Goal: Transaction & Acquisition: Purchase product/service

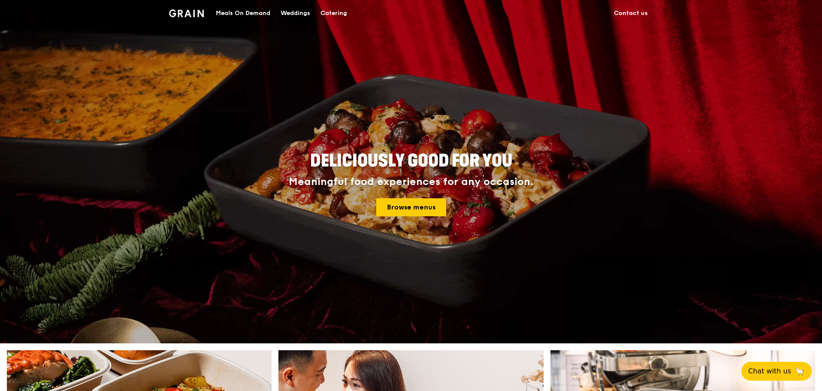
click at [334, 12] on div "Catering" at bounding box center [334, 13] width 27 height 26
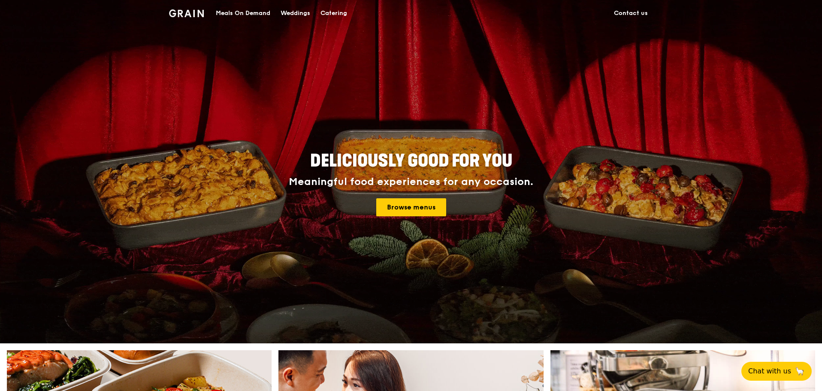
click at [336, 5] on div "Catering" at bounding box center [334, 13] width 27 height 26
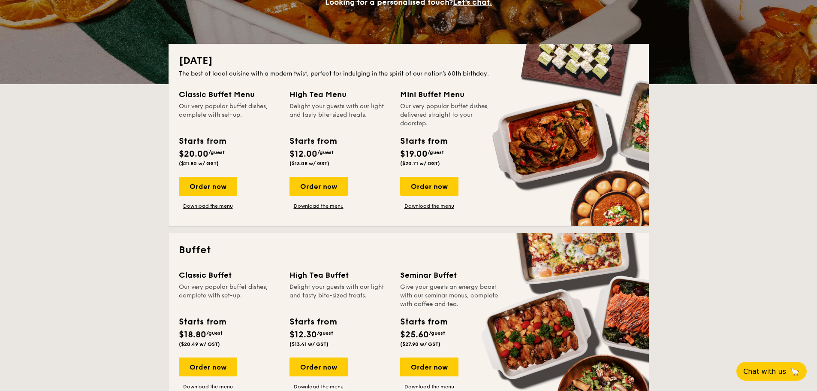
scroll to position [172, 0]
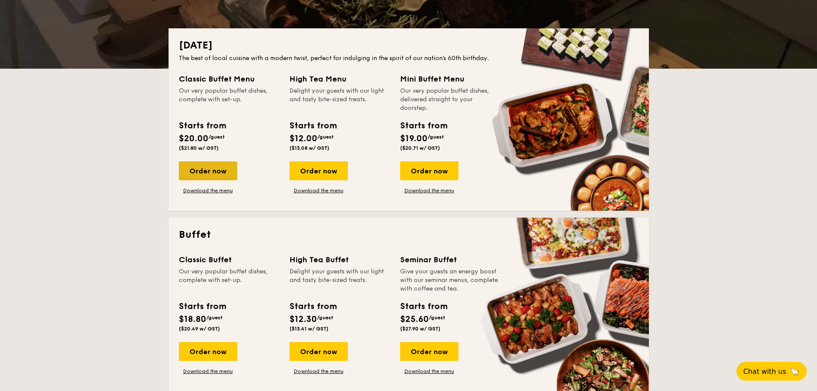
click at [212, 167] on div "Order now" at bounding box center [208, 170] width 58 height 19
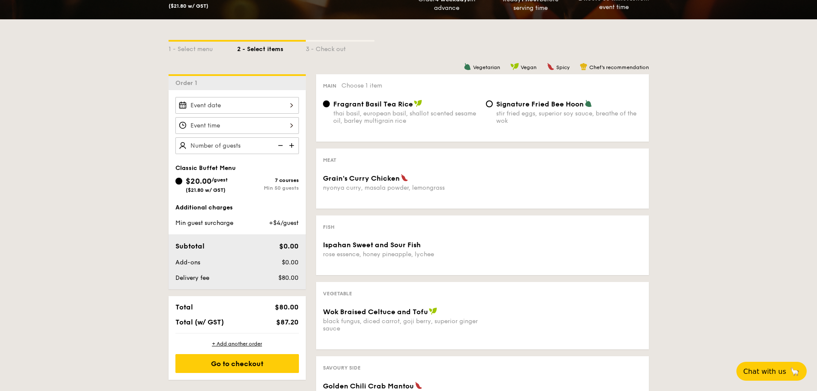
scroll to position [172, 0]
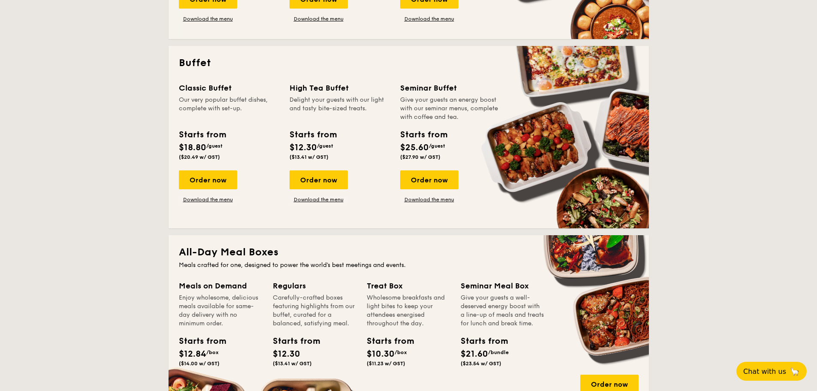
scroll to position [172, 0]
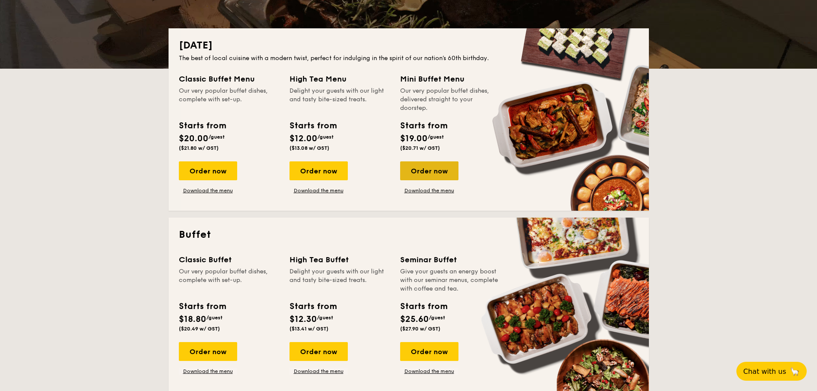
click at [443, 172] on div "Order now" at bounding box center [429, 170] width 58 height 19
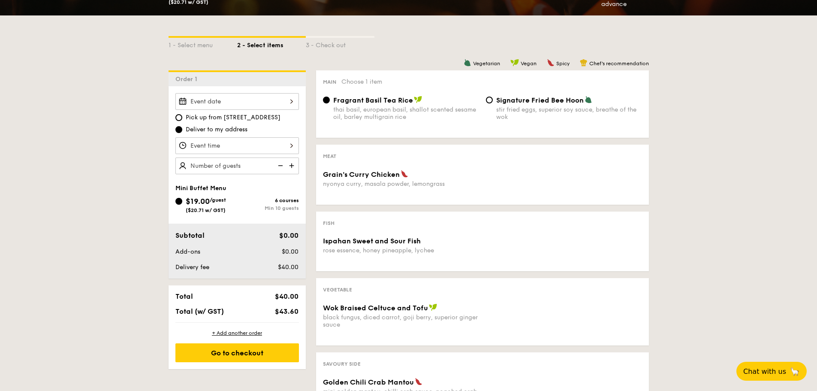
scroll to position [215, 0]
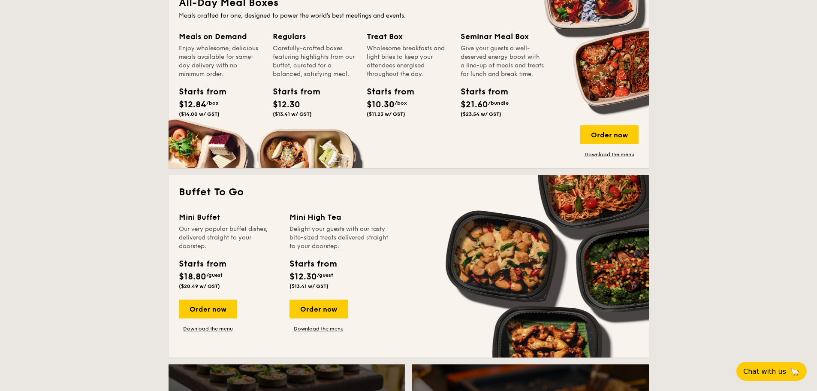
scroll to position [601, 0]
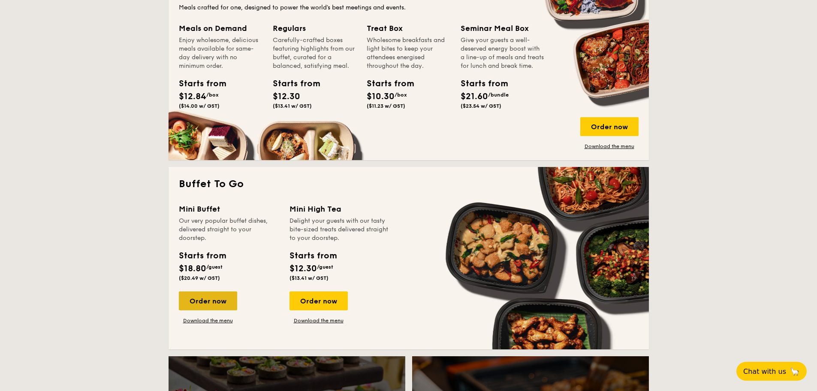
click at [202, 301] on div "Order now" at bounding box center [208, 300] width 58 height 19
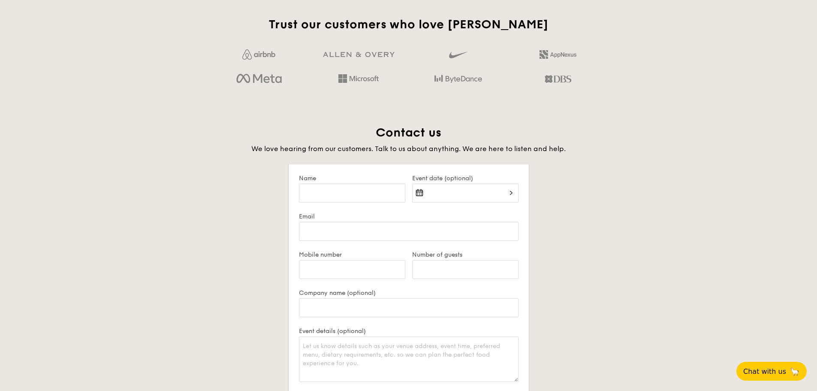
scroll to position [1667, 0]
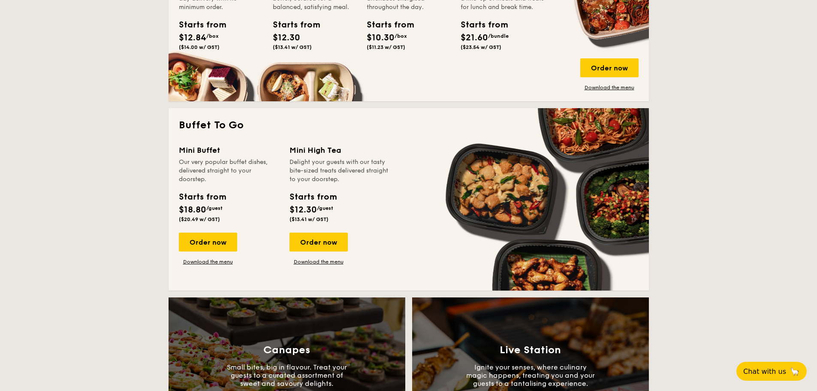
scroll to position [686, 0]
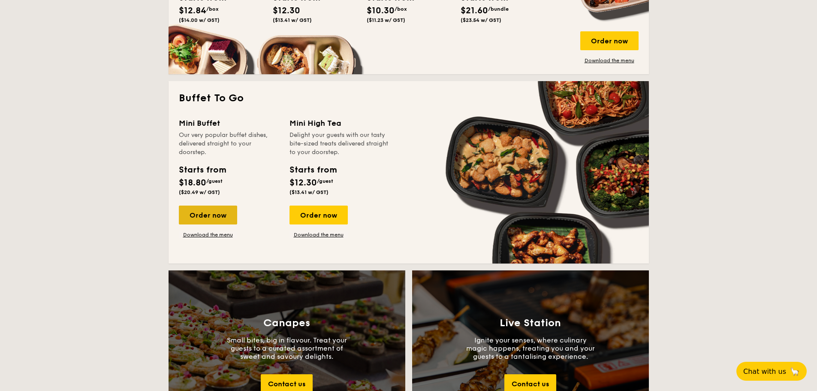
click at [222, 216] on div "Order now" at bounding box center [208, 215] width 58 height 19
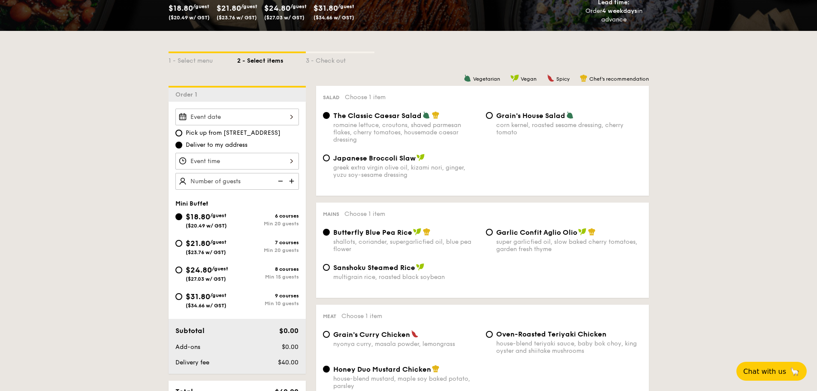
scroll to position [172, 0]
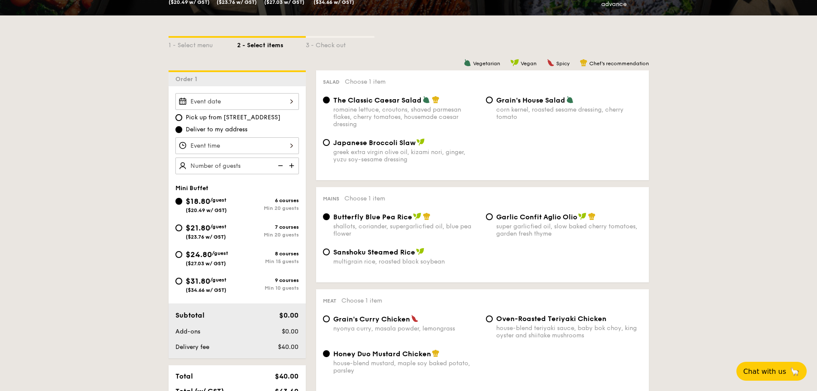
click at [180, 290] on div "$31.80 /guest ($34.66 w/ GST)" at bounding box center [206, 284] width 62 height 18
click at [180, 284] on input "$31.80 /guest ($34.66 w/ GST) 9 courses Min 10 guests" at bounding box center [178, 281] width 7 height 7
radio input "true"
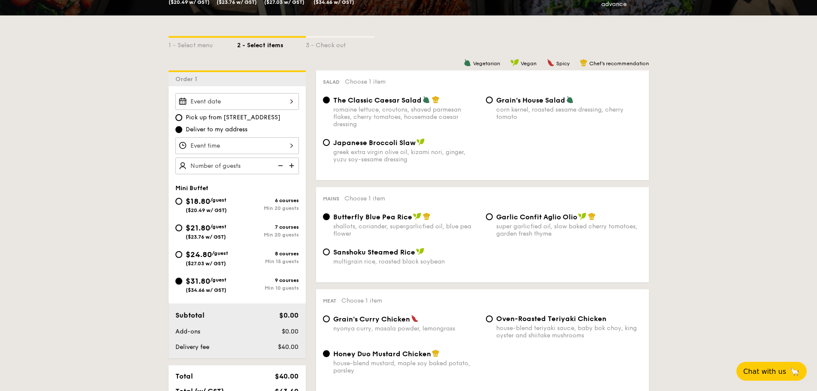
radio input "false"
radio input "true"
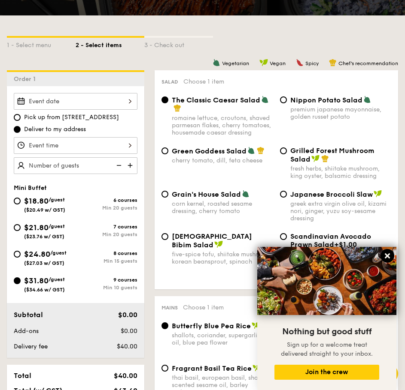
click at [386, 257] on icon at bounding box center [386, 256] width 5 height 5
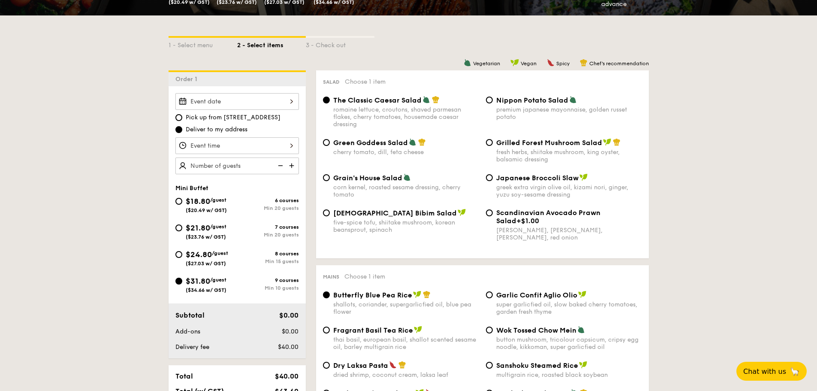
click at [505, 148] on div "Grilled Forest Mushroom Salad fresh herbs, shiitake mushroom, king oyster, bals…" at bounding box center [569, 150] width 146 height 25
click at [493, 146] on input "Grilled Forest Mushroom Salad fresh herbs, shiitake mushroom, king oyster, bals…" at bounding box center [489, 142] width 7 height 7
radio input "true"
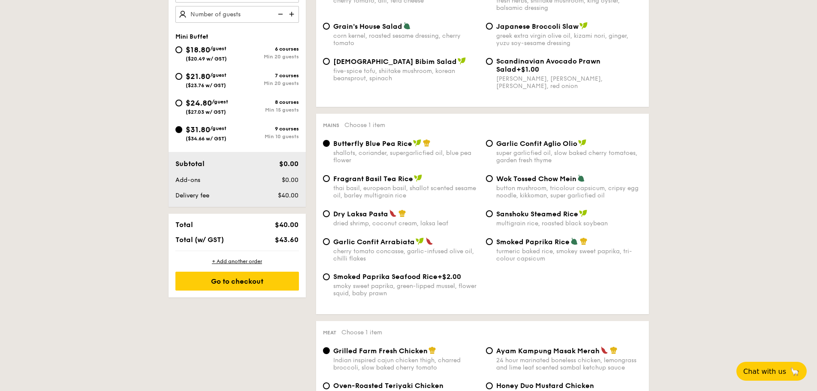
scroll to position [343, 0]
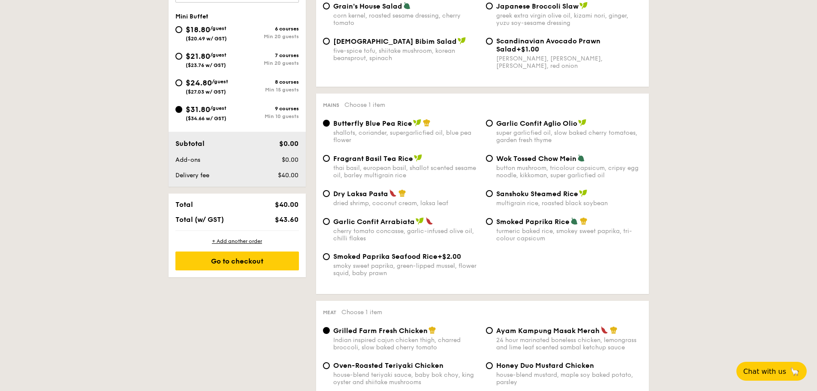
click at [490, 127] on div "Garlic Confit Aglio Olio super garlicfied oil, slow baked cherry tomatoes, gard…" at bounding box center [564, 131] width 163 height 25
click at [498, 122] on span "Garlic Confit Aglio Olio" at bounding box center [536, 123] width 81 height 8
click at [493, 122] on input "Garlic Confit Aglio Olio super garlicfied oil, slow baked cherry tomatoes, gard…" at bounding box center [489, 123] width 7 height 7
radio input "true"
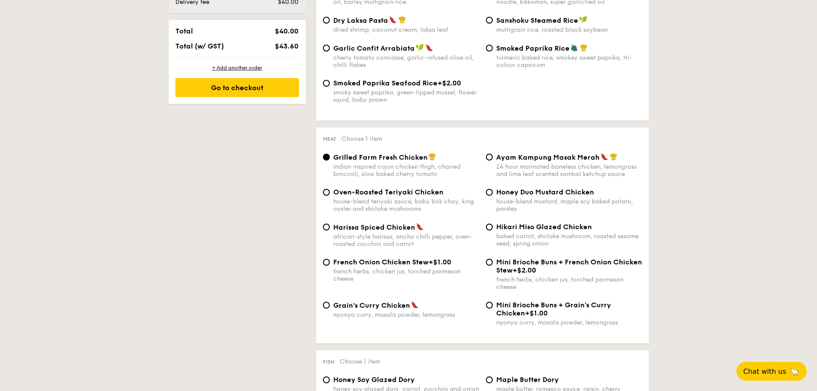
scroll to position [558, 0]
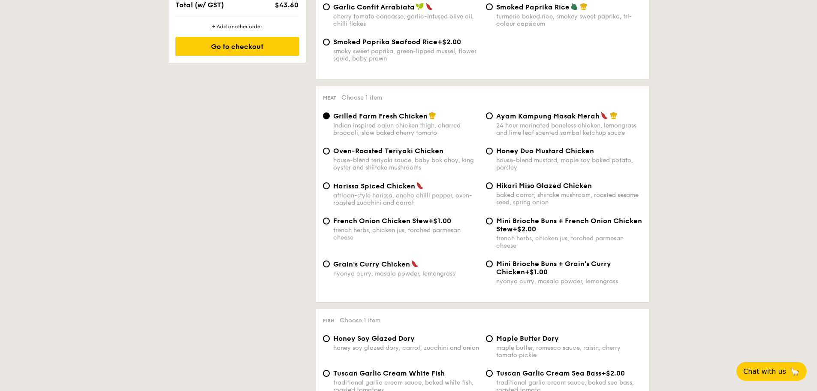
click at [390, 268] on span "Grain's Curry Chicken" at bounding box center [371, 264] width 77 height 8
click at [330, 267] on input "Grain's Curry Chicken nyonya curry, masala powder, lemongrass" at bounding box center [326, 263] width 7 height 7
radio input "true"
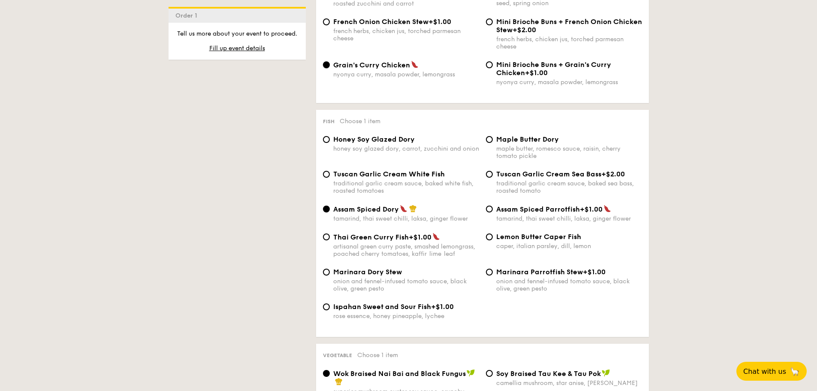
scroll to position [772, 0]
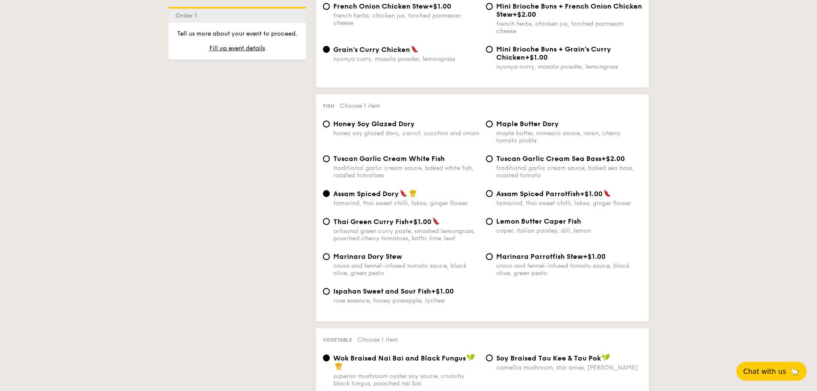
click at [395, 293] on span "Ispahan Sweet and Sour Fish" at bounding box center [382, 291] width 98 height 8
click at [330, 293] on input "Ispahan Sweet and Sour Fish +$1.00 rose essence, honey pineapple, lychee" at bounding box center [326, 291] width 7 height 7
radio input "true"
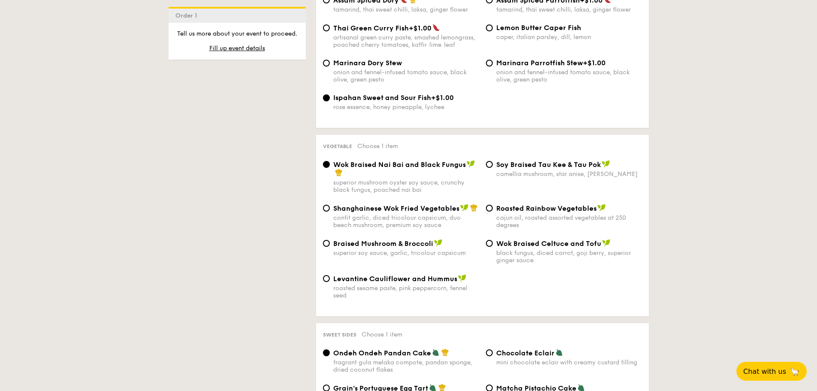
scroll to position [987, 0]
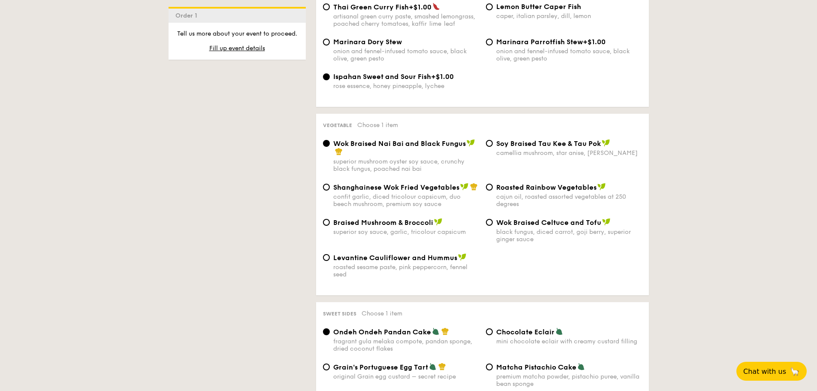
click at [387, 264] on div "roasted sesame paste, pink peppercorn, fennel seed" at bounding box center [406, 270] width 146 height 15
click at [330, 261] on input "Levantine Cauliflower and Hummus roasted sesame paste, pink peppercorn, fennel …" at bounding box center [326, 257] width 7 height 7
radio input "true"
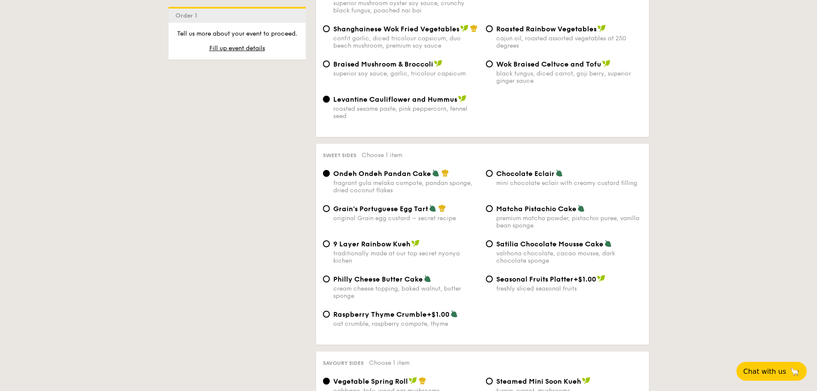
scroll to position [1158, 0]
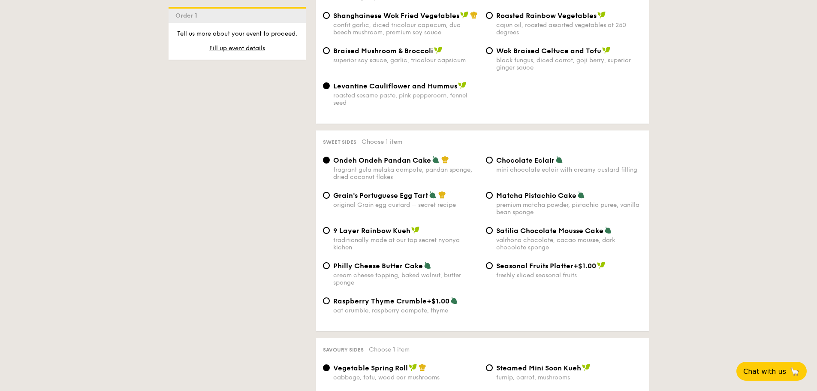
click at [515, 198] on span "Matcha Pistachio Cake" at bounding box center [536, 195] width 80 height 8
click at [493, 198] on input "Matcha Pistachio Cake premium matcha powder, pistachio puree, vanilla bean spon…" at bounding box center [489, 195] width 7 height 7
radio input "true"
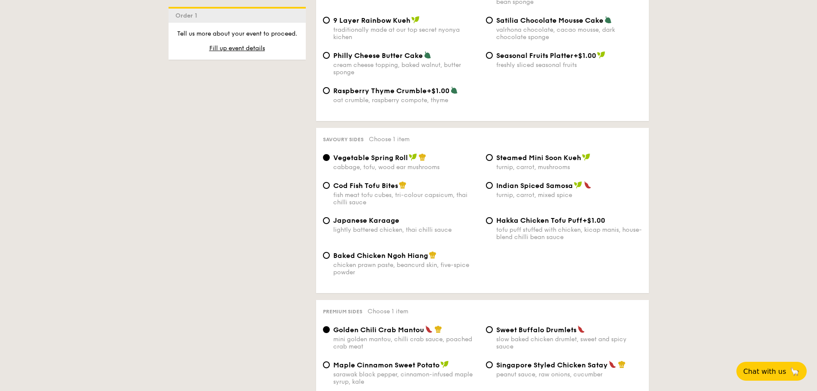
scroll to position [1373, 0]
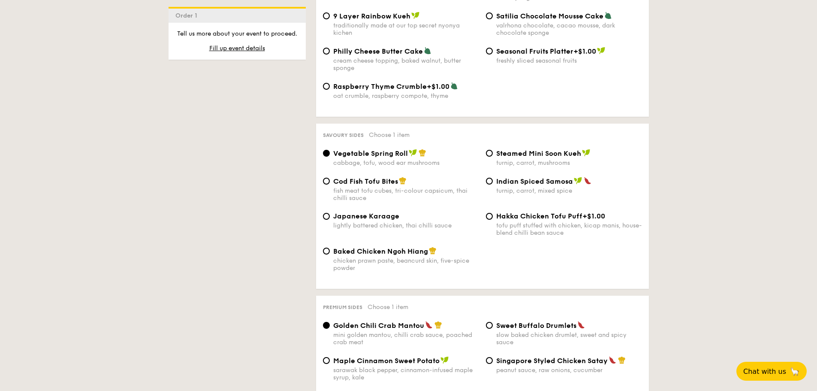
click at [378, 226] on div "lightly battered chicken, thai chilli sauce" at bounding box center [406, 225] width 146 height 7
click at [330, 220] on input "Japanese Karaage lightly battered chicken, thai chilli sauce" at bounding box center [326, 216] width 7 height 7
radio input "true"
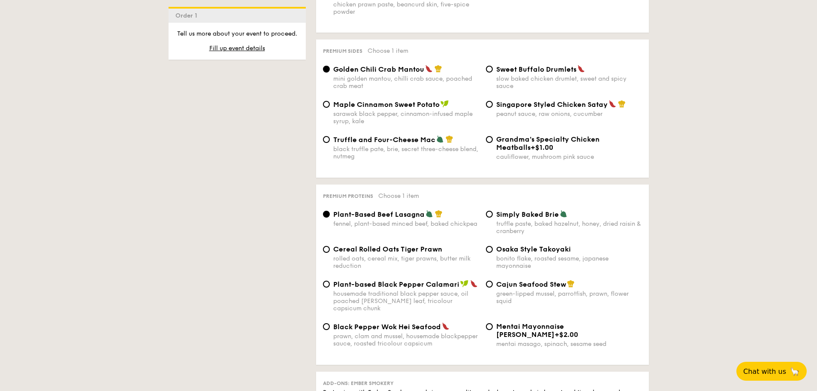
scroll to position [1630, 0]
click at [344, 137] on span "Truffle and Four-Cheese Mac" at bounding box center [384, 138] width 102 height 8
click at [330, 137] on input "Truffle and Four-Cheese Mac black truffle pate, brie, secret three-cheese blend…" at bounding box center [326, 138] width 7 height 7
radio input "true"
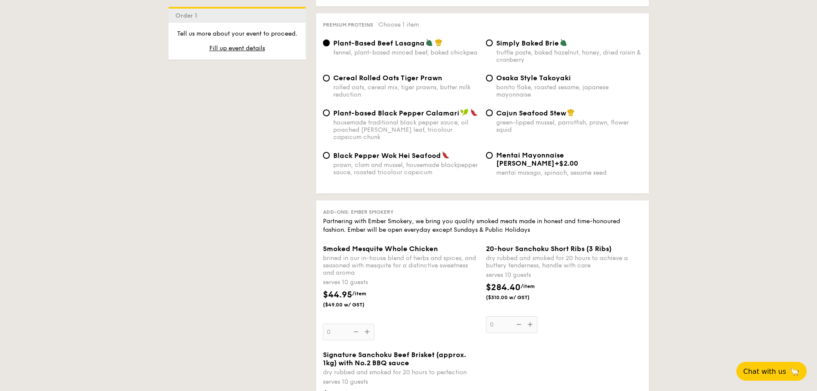
scroll to position [1802, 0]
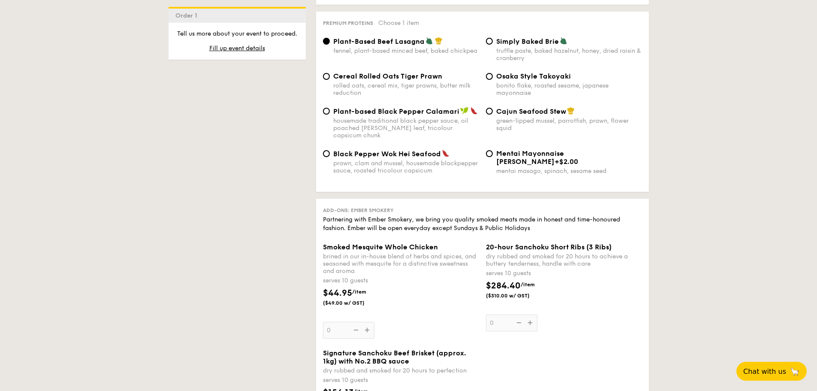
click at [497, 38] on span "Simply Baked Brie" at bounding box center [527, 41] width 63 height 8
click at [493, 38] on input "Simply Baked Brie truffle paste, baked hazelnut, honey, dried raisin & cranberry" at bounding box center [489, 41] width 7 height 7
radio input "true"
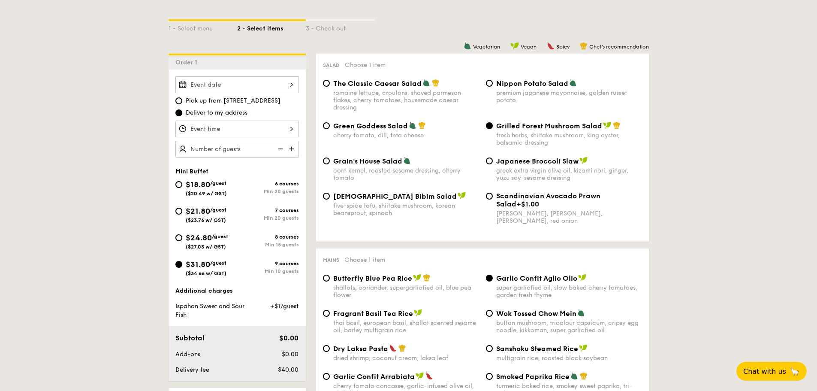
scroll to position [196, 0]
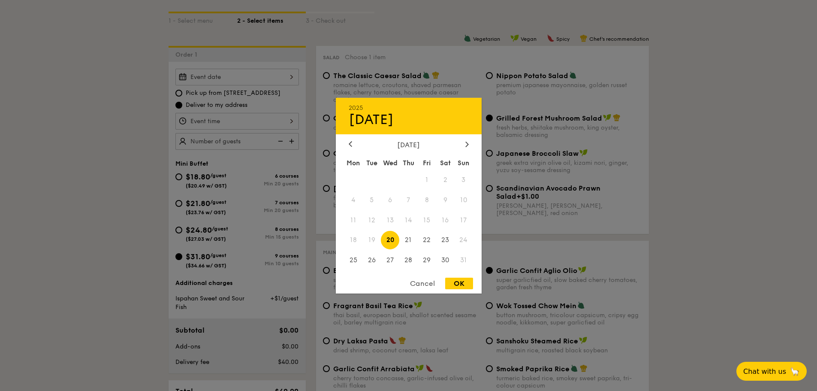
click at [242, 78] on div "2025 Aug 20 August 2025 Mon Tue Wed Thu Fri Sat Sun 1 2 3 4 5 6 7 8 9 10 11 12 …" at bounding box center [237, 77] width 124 height 17
click at [422, 237] on span "22" at bounding box center [427, 240] width 18 height 18
click at [454, 286] on div "OK" at bounding box center [459, 284] width 28 height 12
type input "Aug 22, 2025"
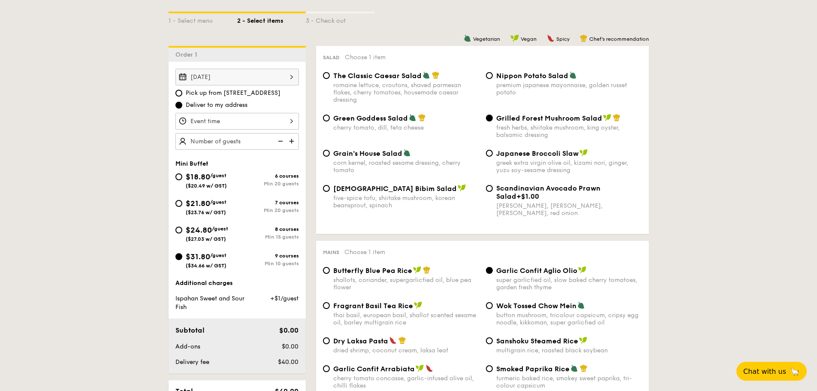
click at [235, 123] on div at bounding box center [237, 121] width 124 height 17
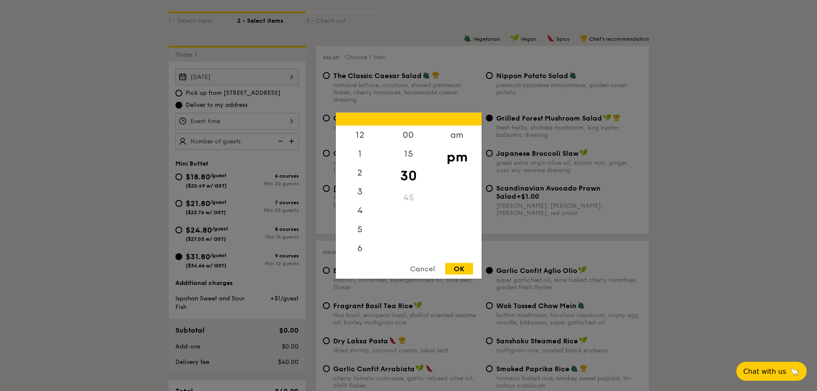
scroll to position [38, 0]
click at [363, 215] on div "6" at bounding box center [360, 213] width 48 height 25
click at [463, 269] on div "OK" at bounding box center [459, 269] width 28 height 12
type input "6:30PM"
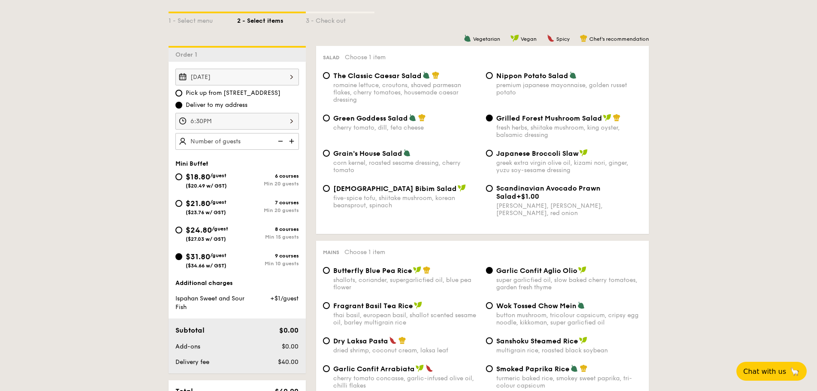
click at [295, 141] on img at bounding box center [292, 141] width 13 height 16
type input "10 guests"
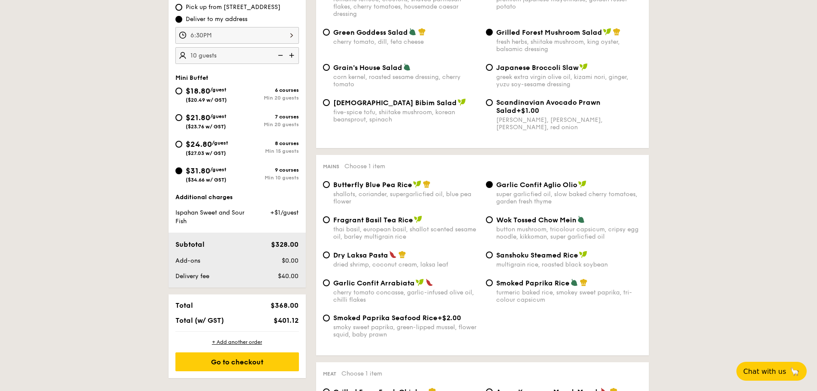
scroll to position [325, 0]
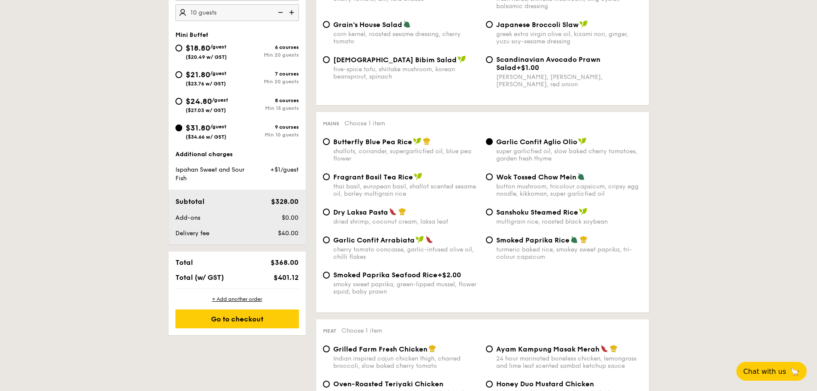
click at [264, 325] on div "Go to checkout" at bounding box center [237, 318] width 124 height 19
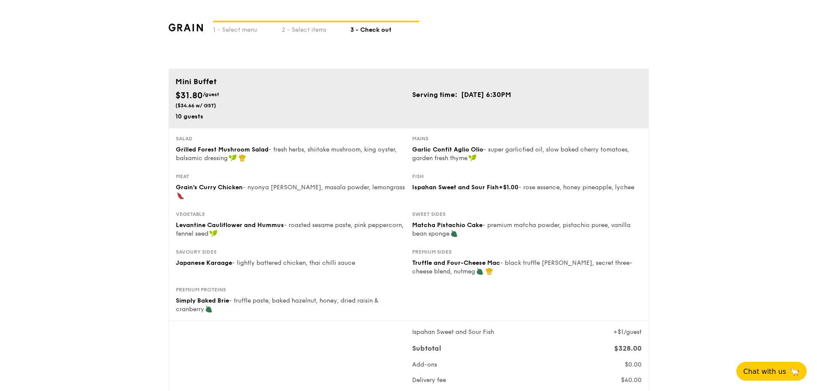
drag, startPoint x: 716, startPoint y: 160, endPoint x: 711, endPoint y: 157, distance: 6.1
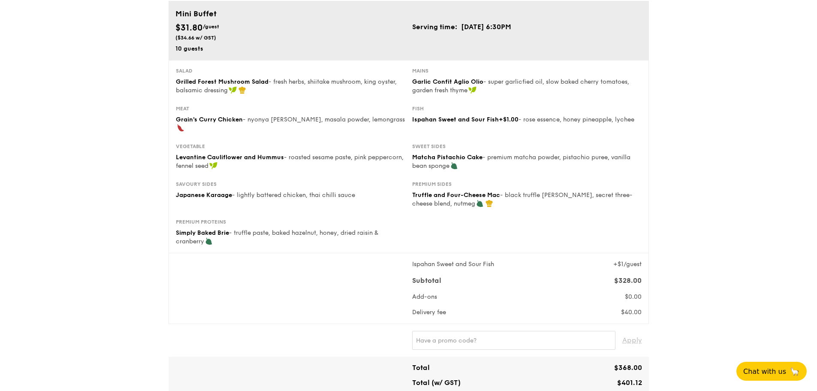
scroll to position [43, 0]
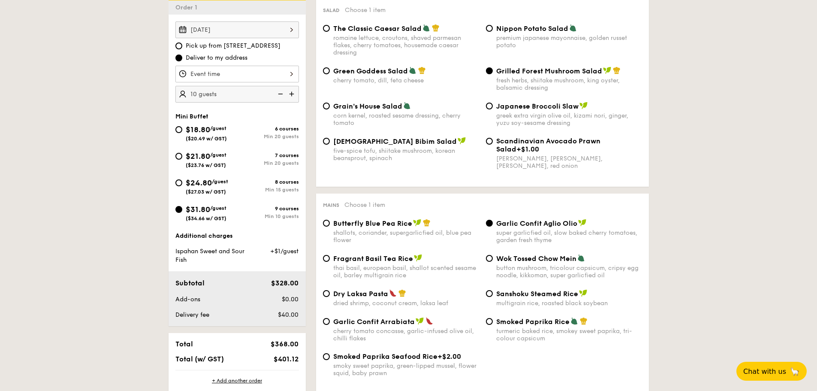
scroll to position [228, 0]
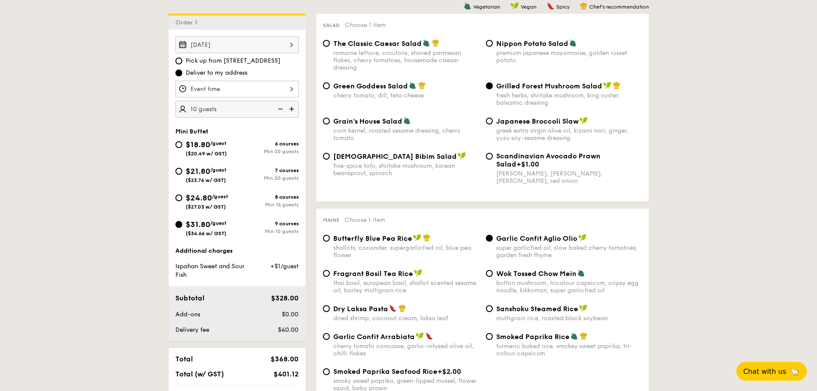
click at [337, 312] on span "Dry Laksa Pasta" at bounding box center [360, 309] width 55 height 8
click at [330, 312] on input "Dry Laksa Pasta dried shrimp, coconut cream, laksa leaf" at bounding box center [326, 308] width 7 height 7
radio input "true"
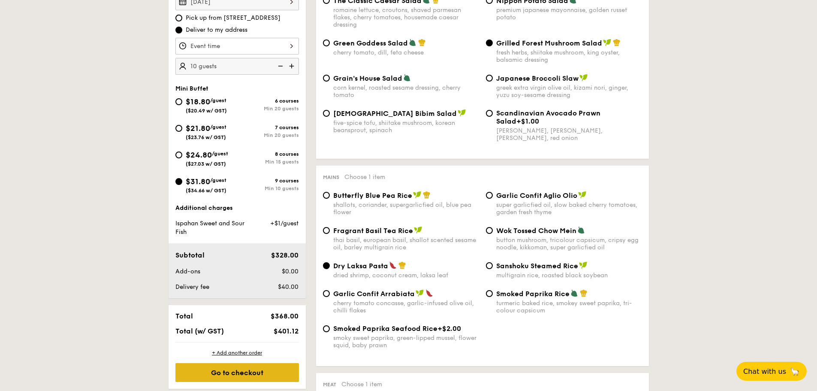
click at [281, 375] on div "Go to checkout" at bounding box center [237, 372] width 124 height 19
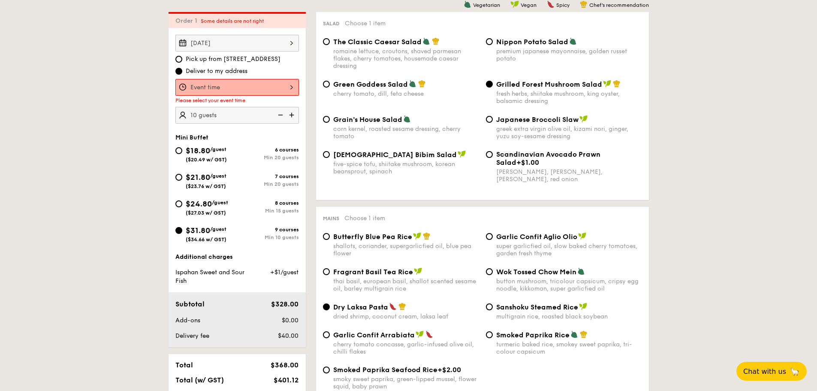
scroll to position [229, 0]
click at [268, 86] on div at bounding box center [237, 88] width 124 height 17
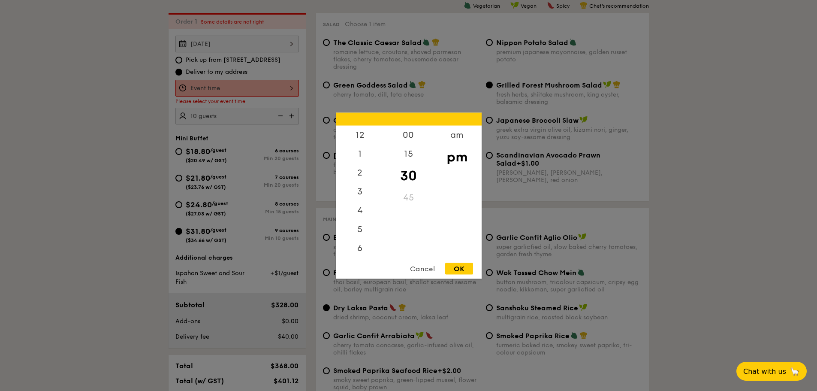
scroll to position [38, 0]
click at [361, 215] on div "6" at bounding box center [360, 213] width 48 height 25
click at [462, 269] on div "OK" at bounding box center [459, 269] width 28 height 12
type input "6:30PM"
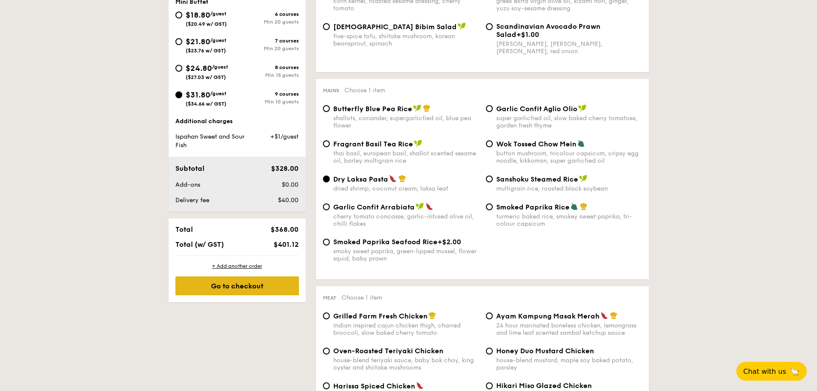
click at [250, 291] on div "Go to checkout" at bounding box center [237, 285] width 124 height 19
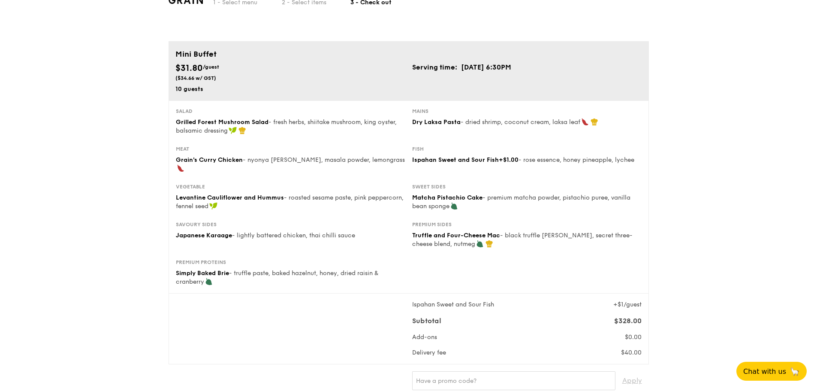
scroll to position [43, 0]
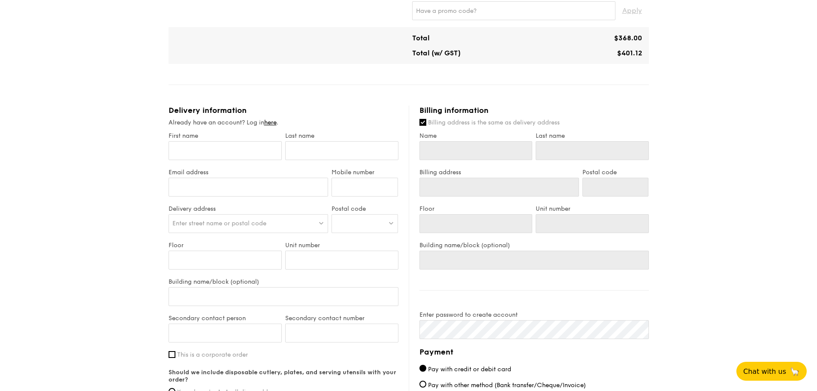
scroll to position [429, 0]
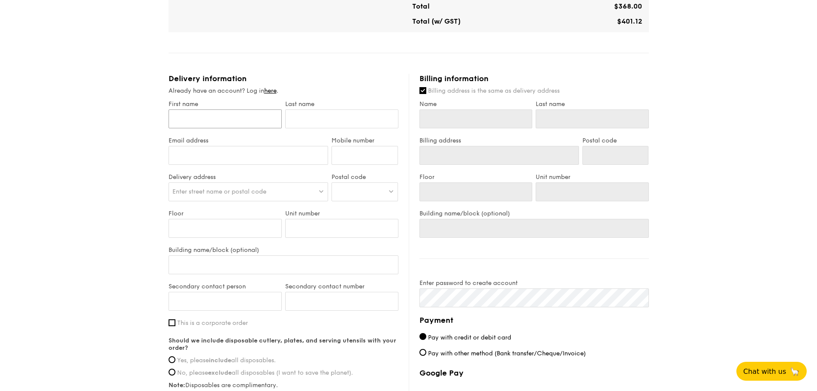
click at [209, 109] on input "First name" at bounding box center [225, 118] width 113 height 19
type input "Y"
type input "Yv"
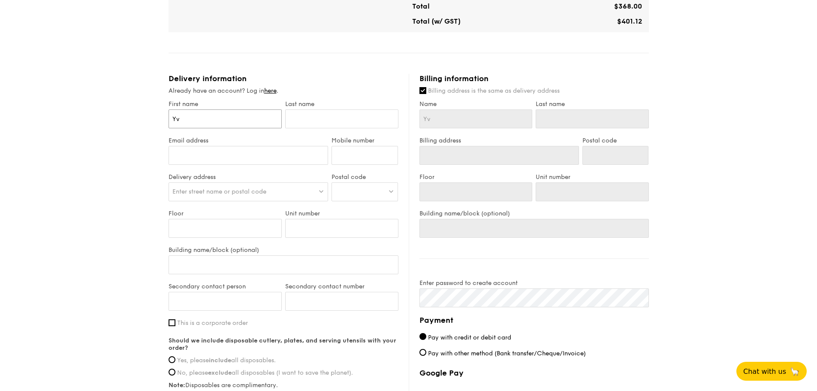
type input "Yvo"
type input "Yvon"
type input "Yvonne"
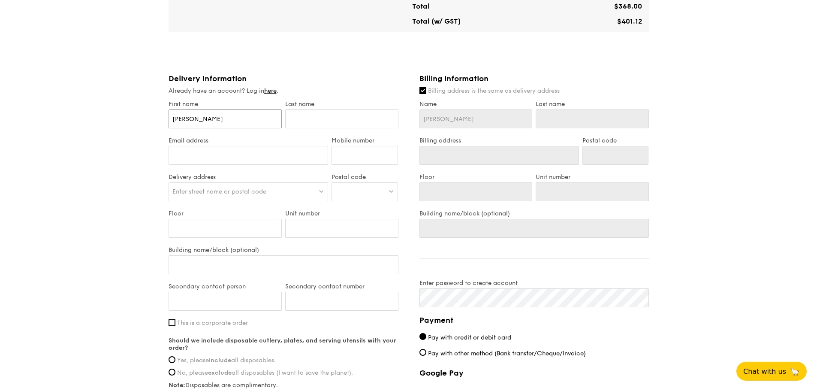
type input "Yvonne"
type input "S"
type input "Sa"
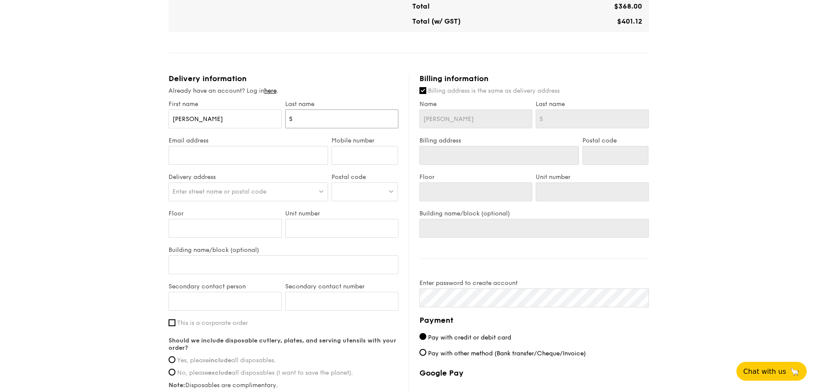
type input "Sa"
type input "Sah"
type input "yvonne.nom@gmail.com"
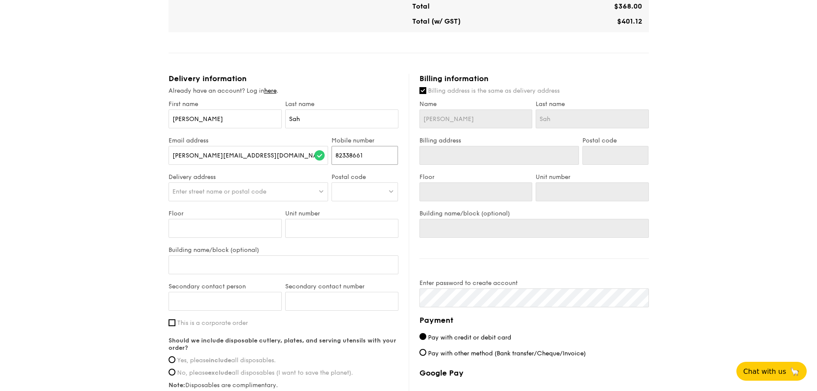
type input "82338661"
click at [263, 188] on span "Enter street name or postal code" at bounding box center [219, 191] width 94 height 7
click at [346, 184] on div at bounding box center [365, 191] width 67 height 19
type input "522963"
click at [113, 229] on div "1 - Select menu 2 - Select items 3 - Check out Mini Buffet $31.80 /guest ($34.6…" at bounding box center [408, 50] width 817 height 958
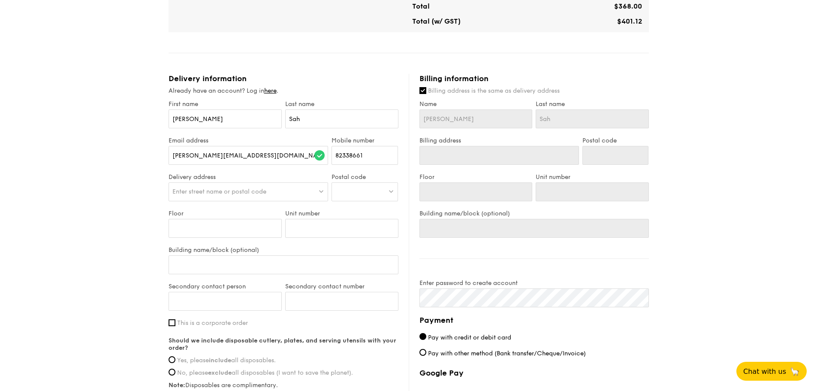
click at [356, 182] on div at bounding box center [365, 191] width 67 height 19
type input "522963"
click at [316, 194] on div "Delivery address Enter street name or postal code" at bounding box center [248, 191] width 163 height 36
click at [277, 182] on div "Enter street name or postal code" at bounding box center [249, 191] width 160 height 19
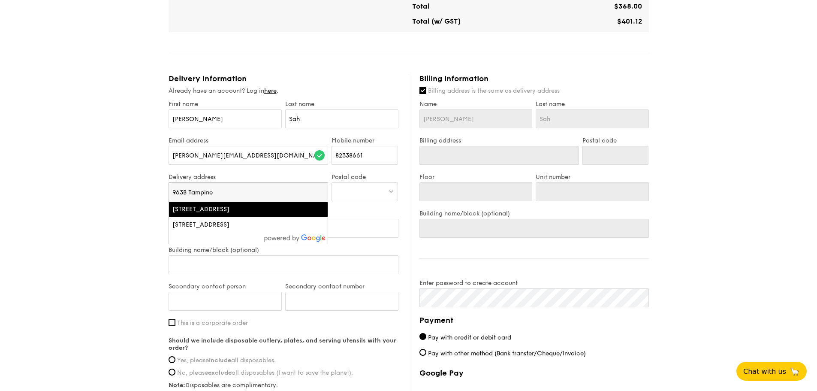
type input "963B Tampine"
click at [287, 205] on div "963B Tampines Street 96, Singapore" at bounding box center [248, 209] width 152 height 9
type input "963B Tampines St. 96"
type input "522963"
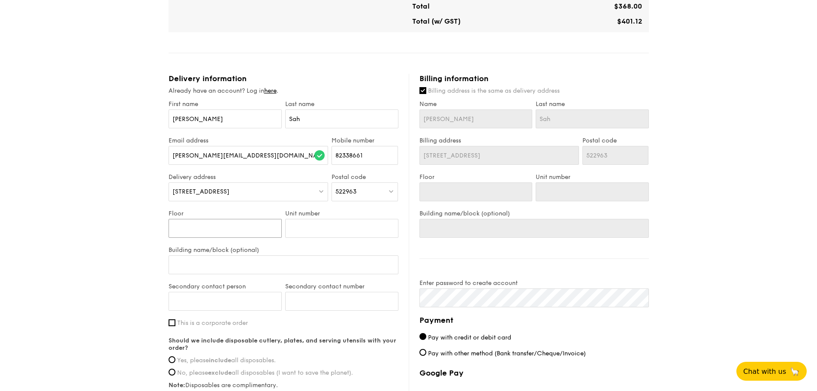
click at [213, 219] on input "Floor" at bounding box center [225, 228] width 113 height 19
type input "2"
type input "1"
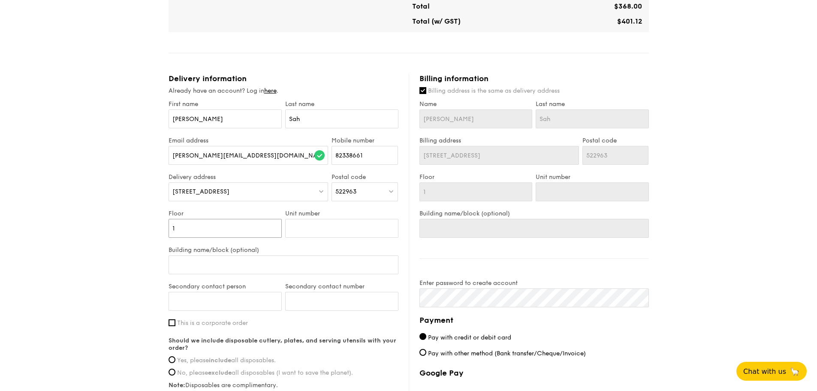
type input "12"
type input "12-"
type input "12-6"
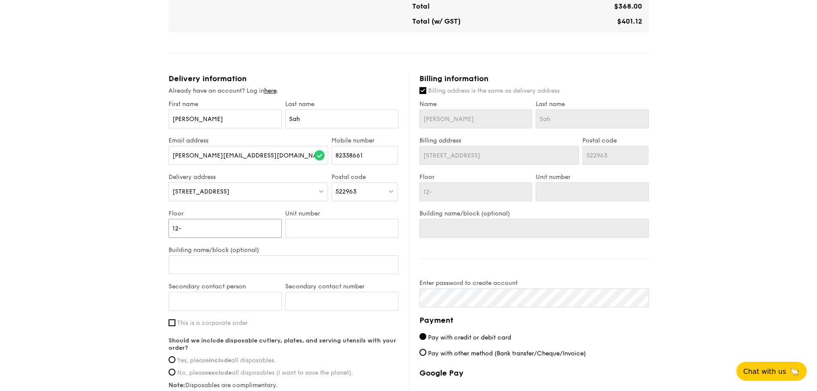
type input "12-6"
type input "12-62"
type input "12-620"
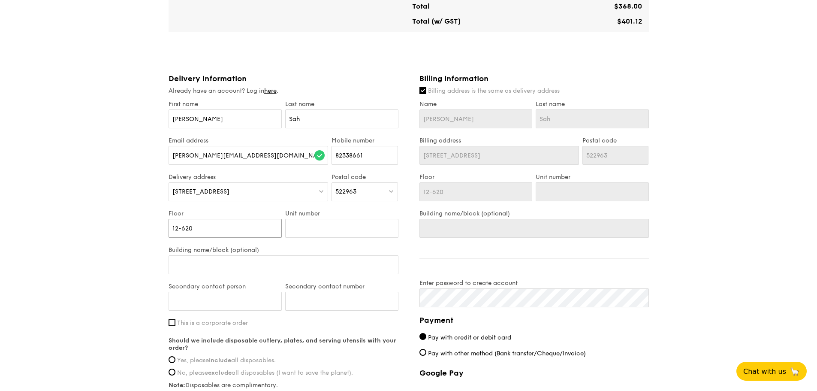
drag, startPoint x: 214, startPoint y: 223, endPoint x: 178, endPoint y: 223, distance: 36.0
click at [178, 223] on input "12-620" at bounding box center [225, 228] width 113 height 19
type input "12"
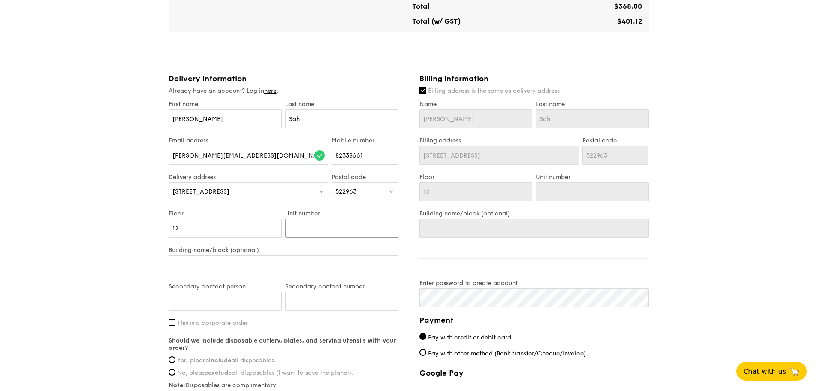
click at [321, 225] on input "Unit number" at bounding box center [341, 228] width 113 height 19
type input "6"
type input "62"
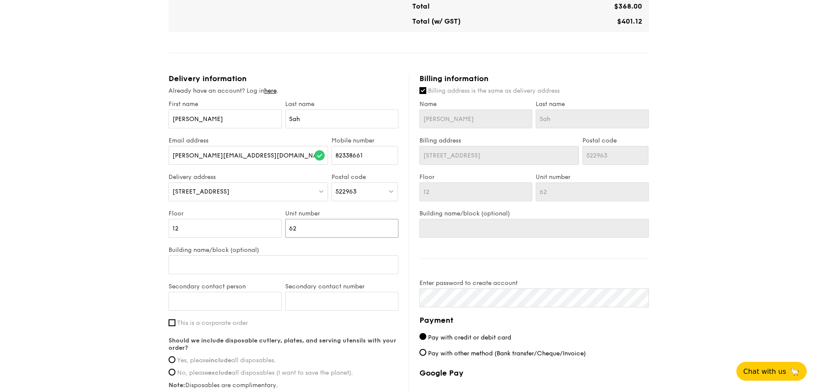
type input "620"
click at [277, 255] on input "Building name/block (optional)" at bounding box center [284, 264] width 230 height 19
type input "T"
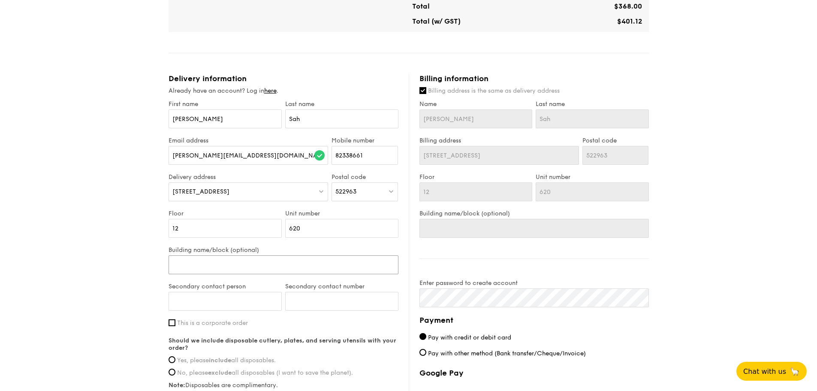
type input "T"
type input "Ta"
type input "Tam"
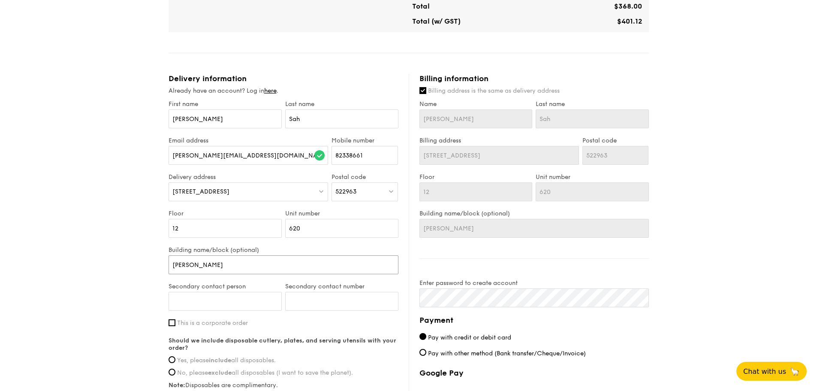
type input "Tamp"
type input "Tampi"
type input "Tampin"
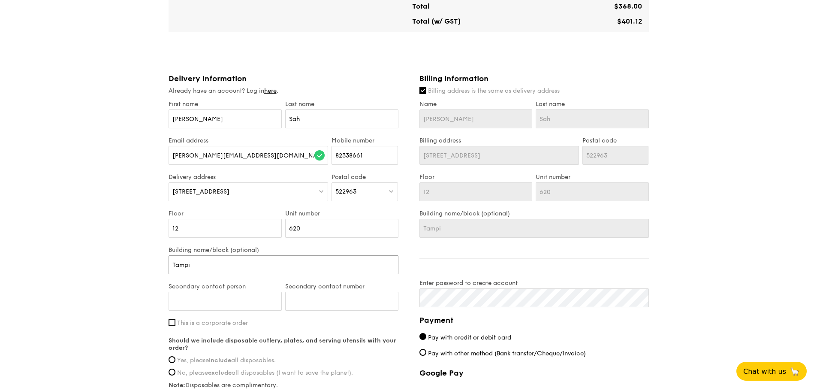
type input "Tampin"
type input "Tampine"
type input "Tampines"
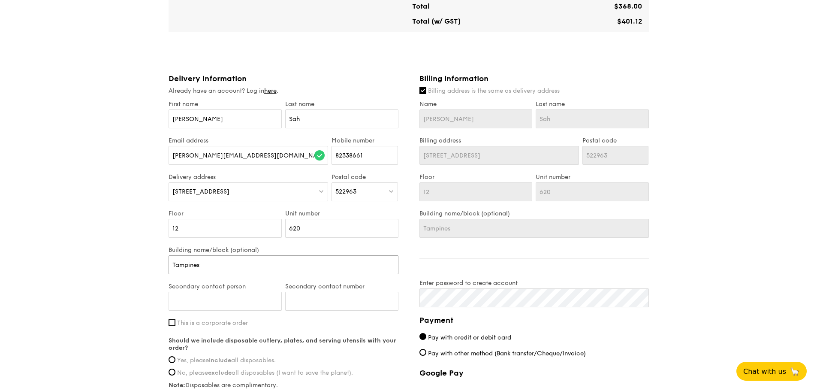
type input "Tampines"
type input "Tampines G"
type input "Tampines Gr"
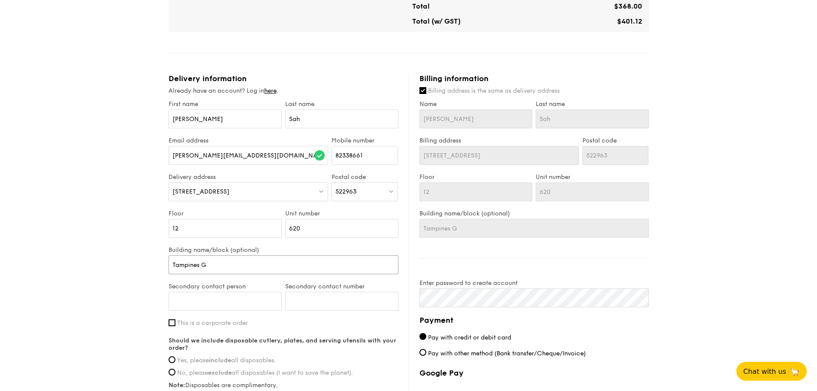
type input "Tampines Gr"
type input "Tampines Gre"
type input "Tampines Gree"
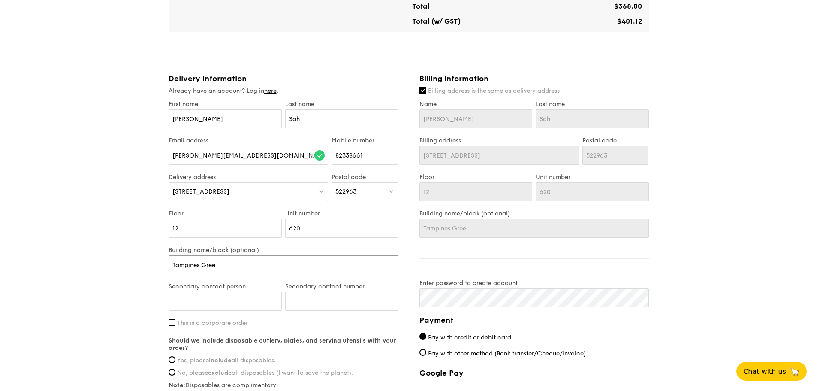
type input "Tampines Green"
type input "Tampines GreenO"
type input "Tampines GreenOp"
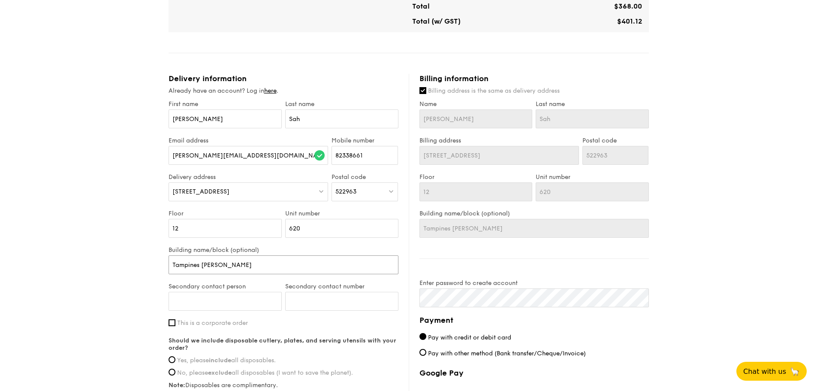
type input "Tampines GreenOp"
type input "Tampines GreenOpa"
type input "Tampines GreenOpal"
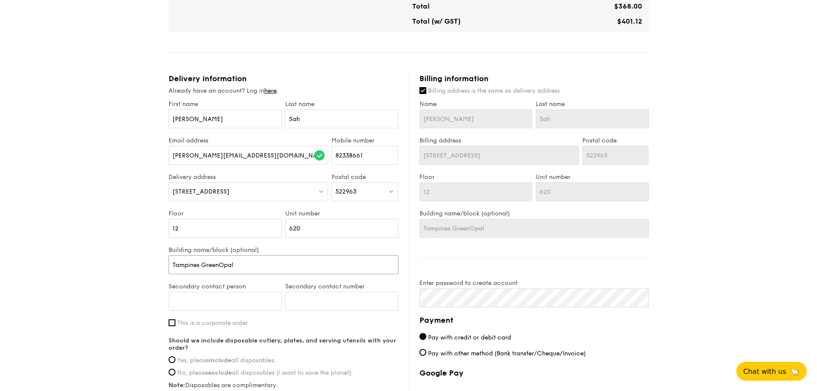
type input "Tampines GreenOpal"
click at [111, 281] on div "1 - Select menu 2 - Select items 3 - Check out Mini Buffet $31.80 /guest ($34.6…" at bounding box center [408, 50] width 817 height 958
click at [216, 295] on input "Secondary contact person" at bounding box center [225, 301] width 113 height 19
type input "E"
click at [100, 296] on div "1 - Select menu 2 - Select items 3 - Check out Mini Buffet $31.80 /guest ($34.6…" at bounding box center [408, 50] width 817 height 958
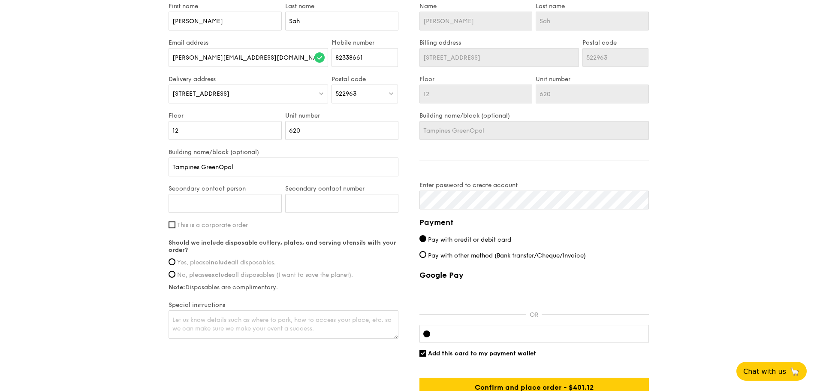
scroll to position [558, 0]
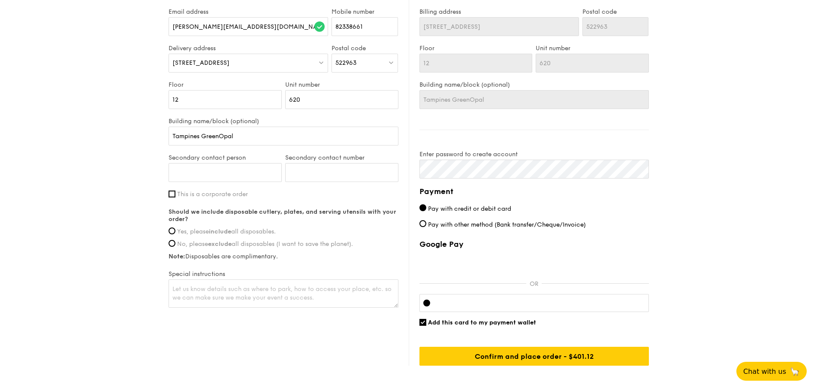
click at [214, 228] on strong "include" at bounding box center [220, 231] width 22 height 7
click at [175, 227] on input "Yes, please include all disposables." at bounding box center [172, 230] width 7 height 7
radio input "true"
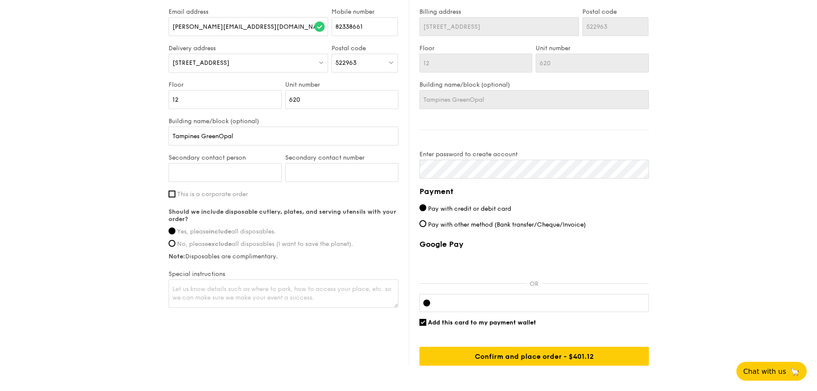
click at [171, 227] on input "Yes, please include all disposables." at bounding box center [172, 230] width 7 height 7
click at [235, 280] on textarea at bounding box center [284, 293] width 230 height 28
click at [232, 289] on textarea at bounding box center [284, 293] width 230 height 28
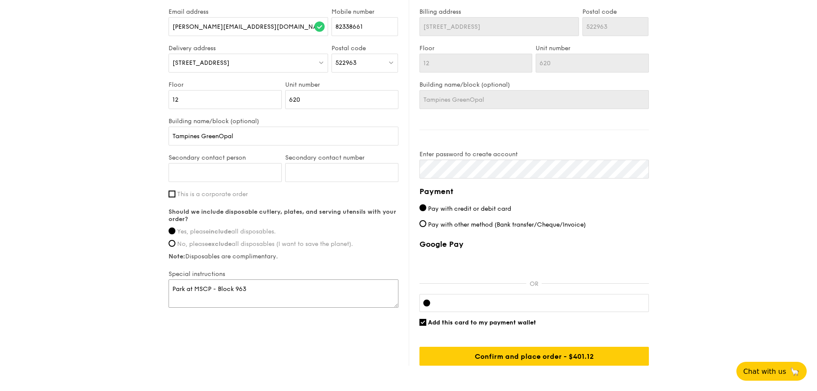
type textarea "Park at MSCP - Block 963"
click at [263, 331] on div "Delivery information Already have an account? Log in here . First name Yvonne L…" at bounding box center [409, 155] width 481 height 420
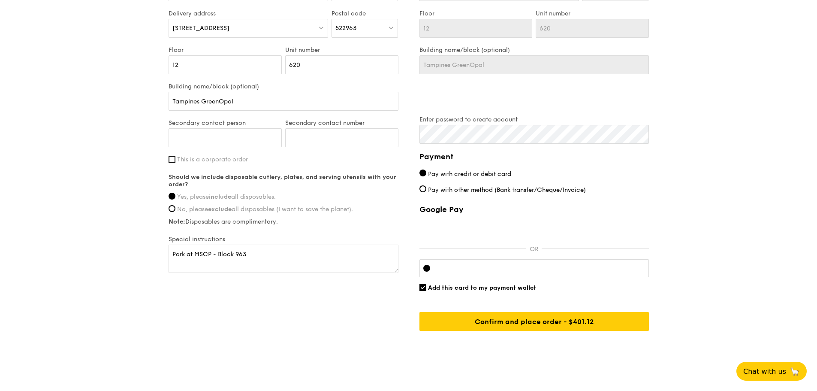
click at [549, 314] on input "Confirm and place order - $401.12" at bounding box center [535, 321] width 230 height 19
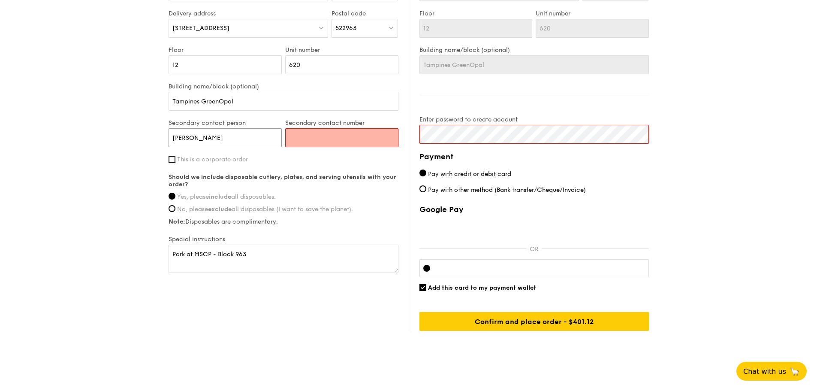
type input "Edwin"
type input "97300173"
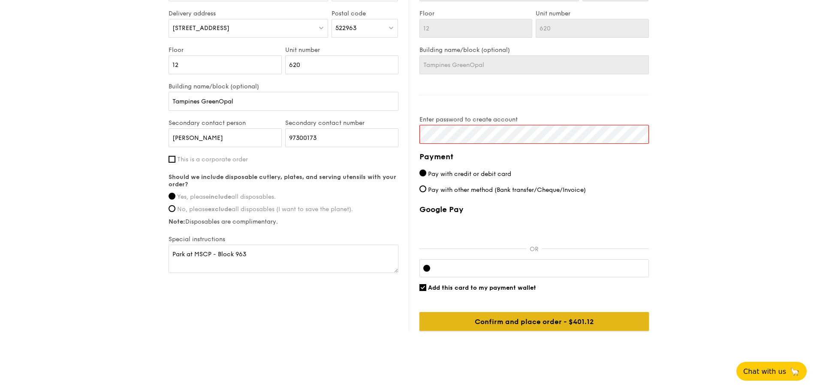
click at [550, 312] on input "Confirm and place order - $401.12" at bounding box center [535, 321] width 230 height 19
click input "submit" at bounding box center [0, 0] width 0 height 0
click at [495, 312] on input "Confirm and place order - $401.12" at bounding box center [535, 321] width 230 height 19
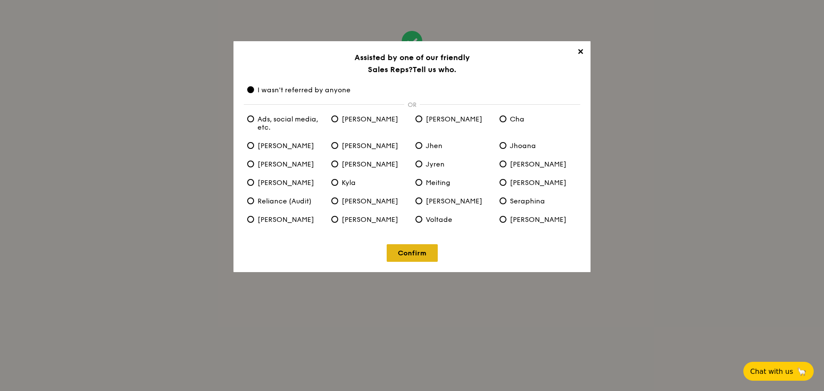
click at [415, 251] on link "Confirm" at bounding box center [412, 253] width 51 height 18
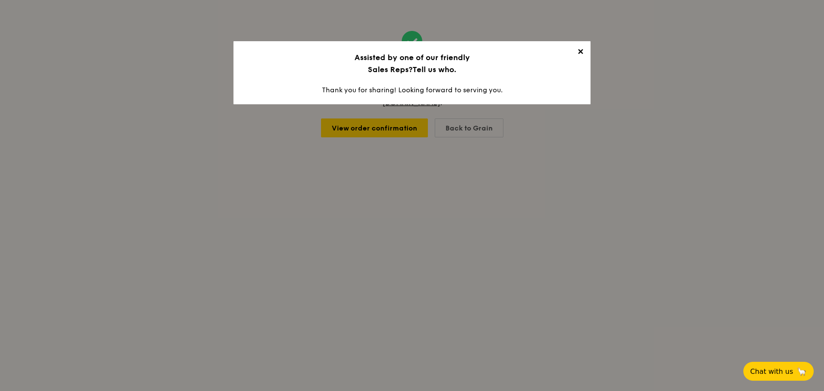
click at [580, 51] on span "✕" at bounding box center [580, 53] width 12 height 12
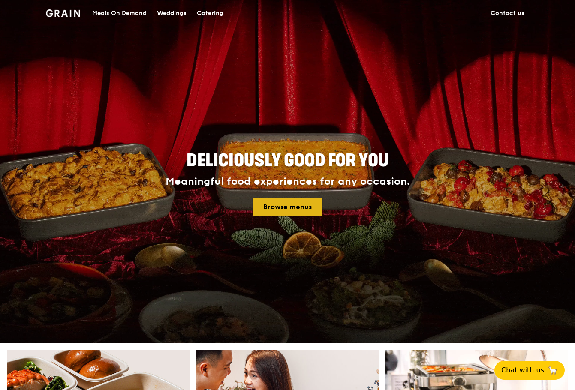
click at [268, 210] on link "Browse menus" at bounding box center [288, 207] width 70 height 18
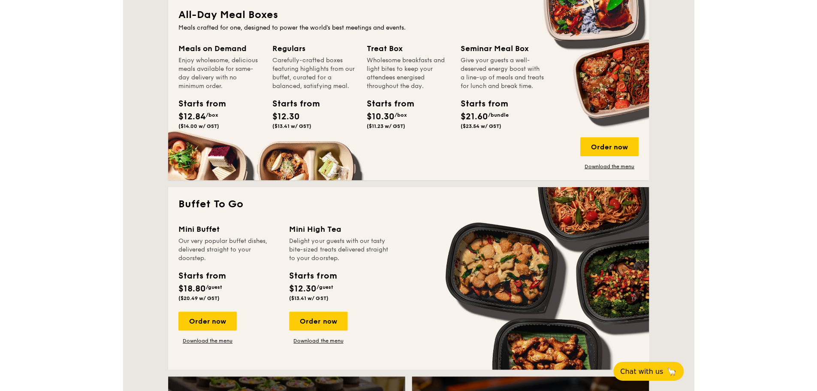
scroll to position [729, 0]
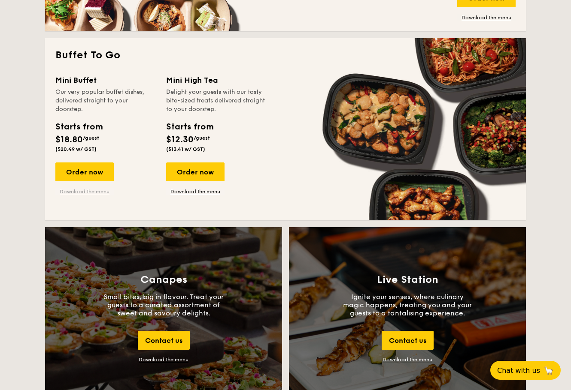
click at [91, 194] on link "Download the menu" at bounding box center [84, 191] width 58 height 7
